Goal: Find specific page/section

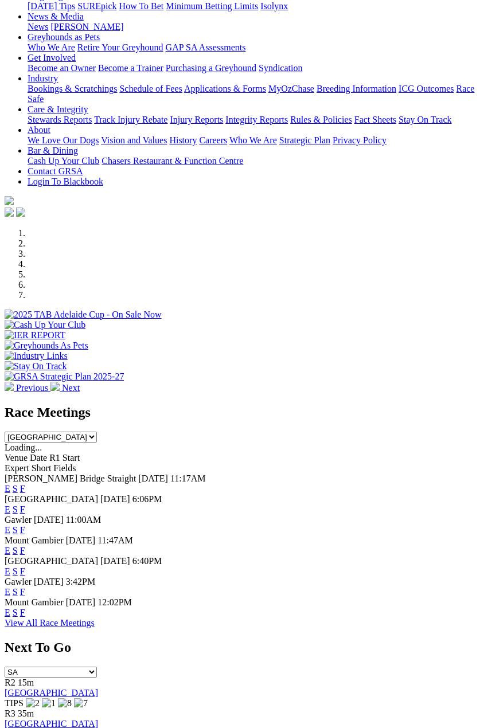
scroll to position [229, 0]
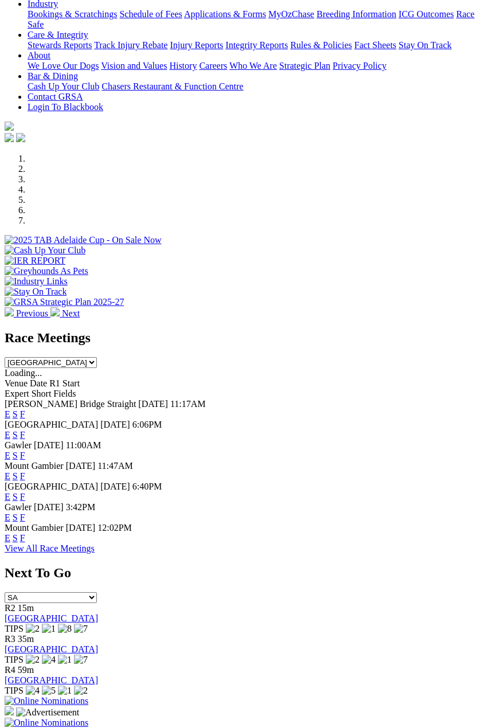
click at [25, 492] on link "F" at bounding box center [22, 497] width 5 height 10
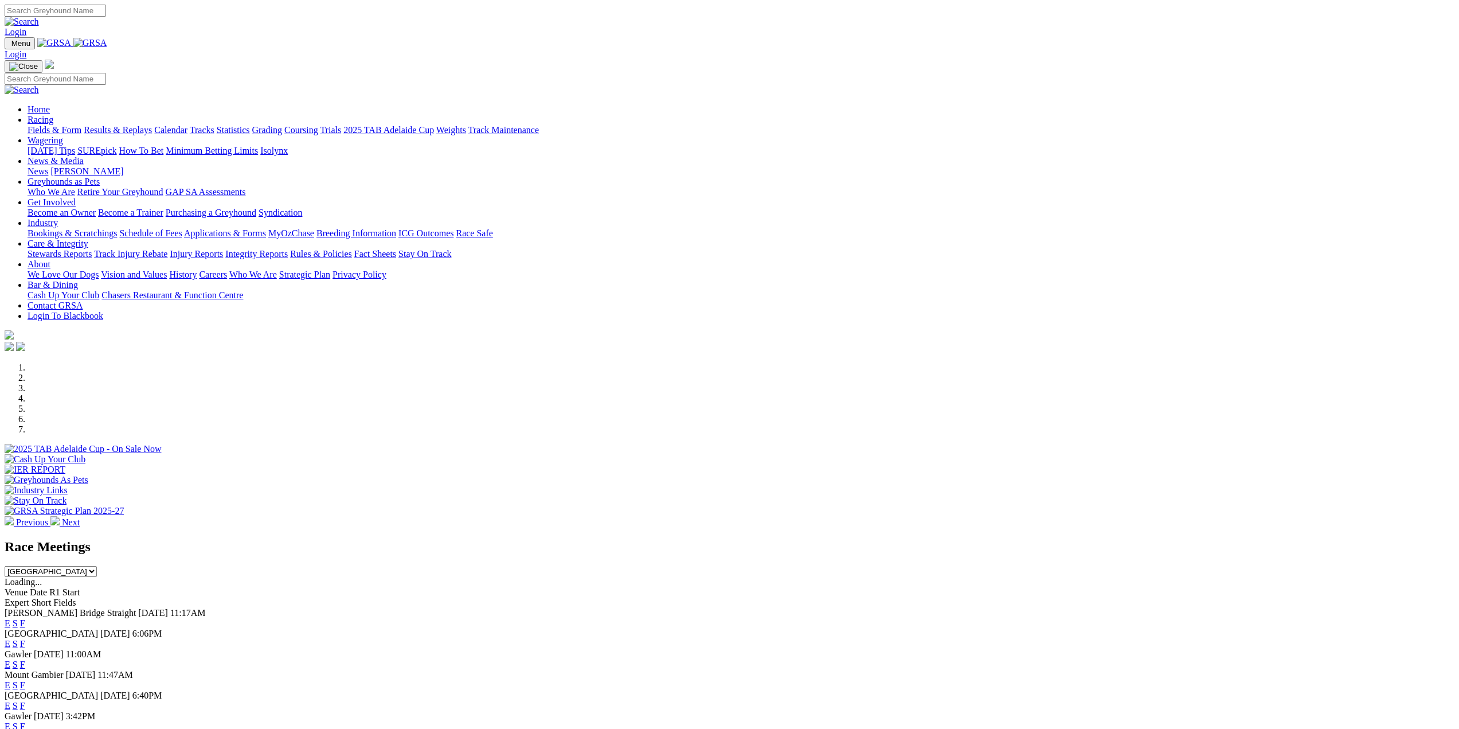
click at [25, 701] on link "F" at bounding box center [22, 706] width 5 height 10
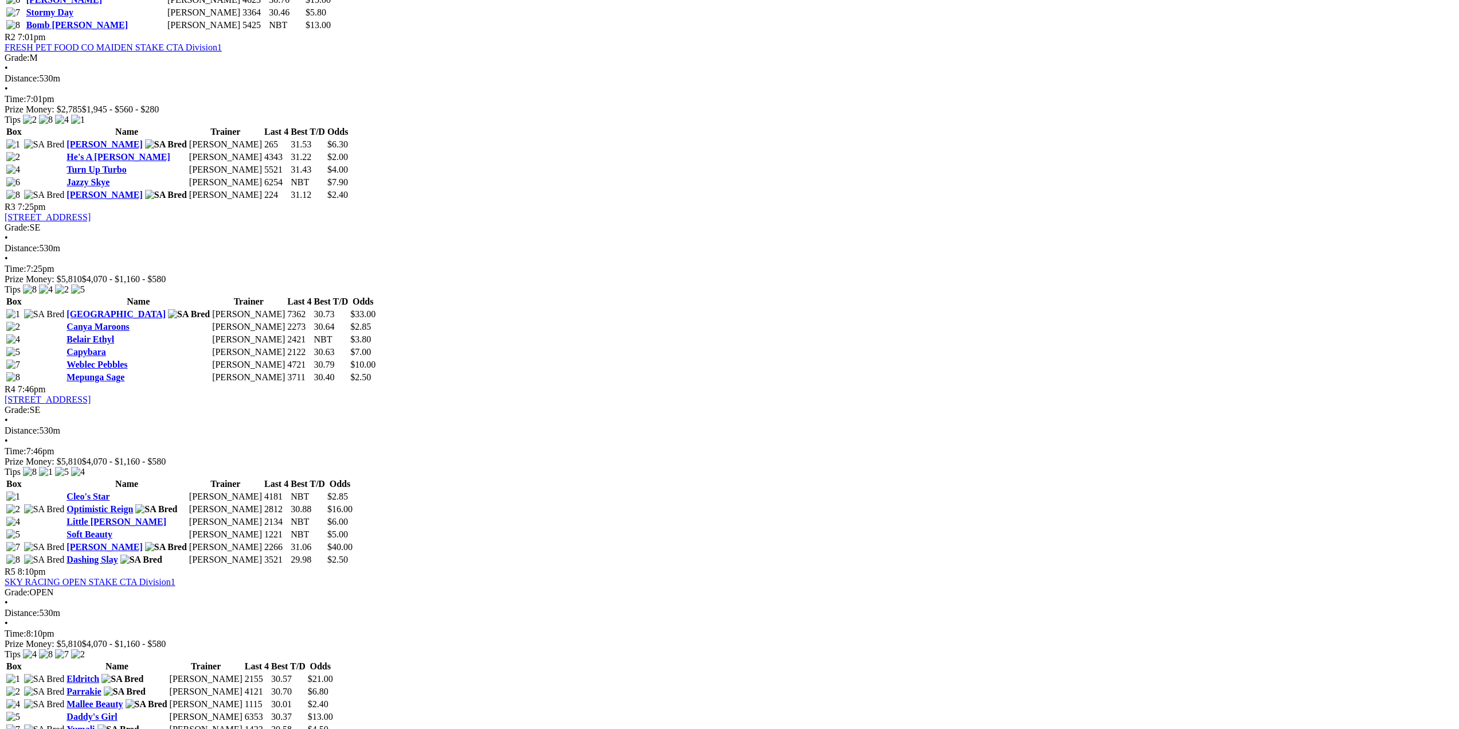
scroll to position [631, 0]
